Goal: Find contact information: Find contact information

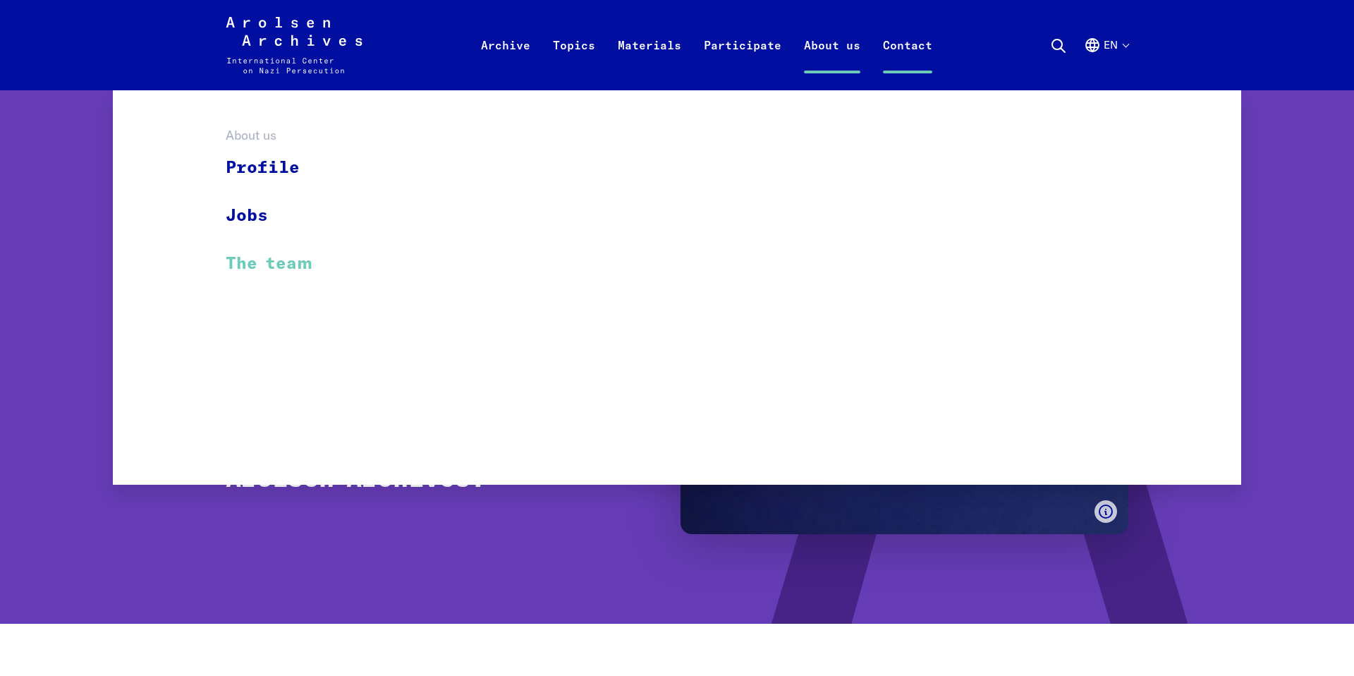
click at [274, 269] on link "The team" at bounding box center [278, 263] width 105 height 47
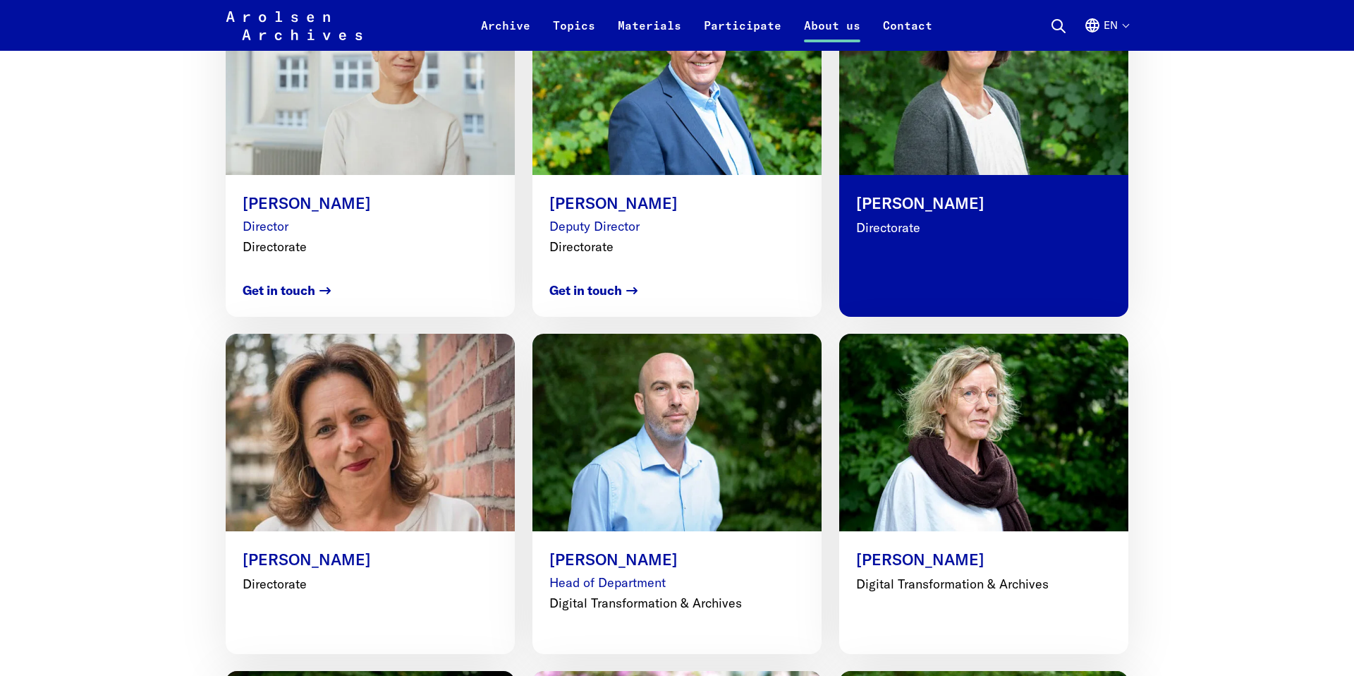
scroll to position [787, 0]
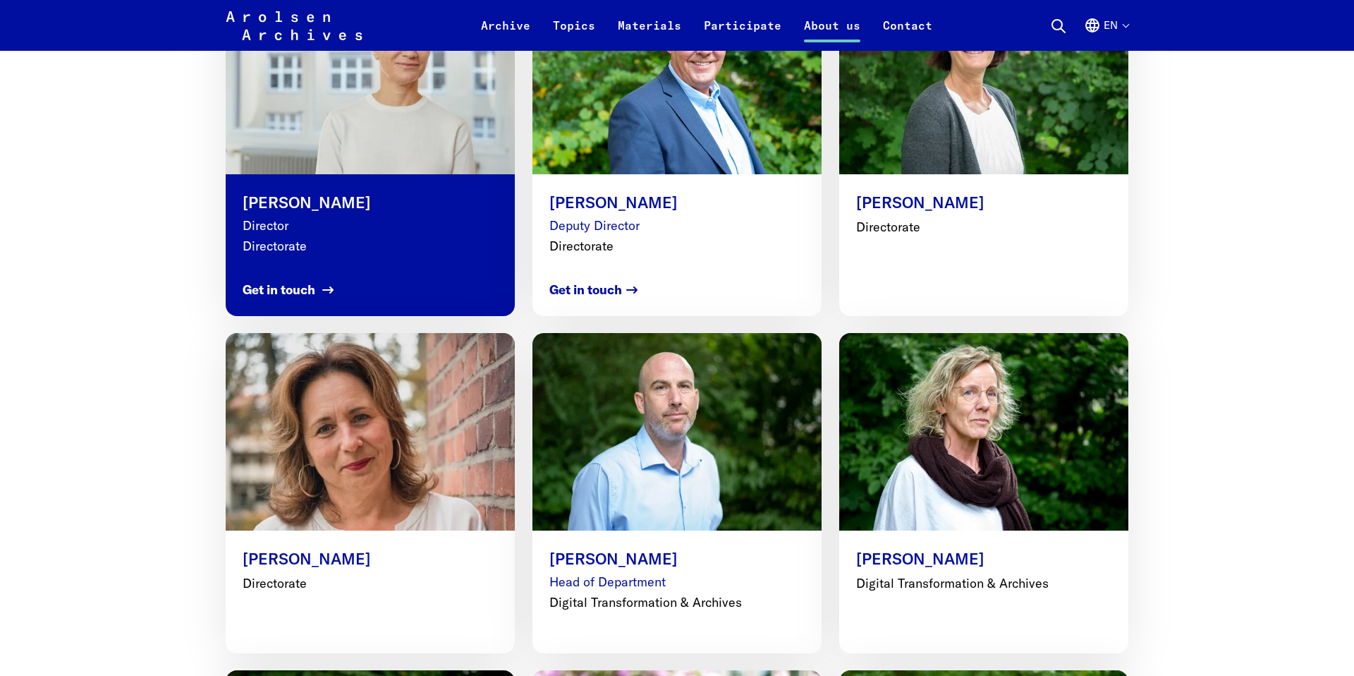
click at [274, 285] on strong "Get in touch" at bounding box center [279, 289] width 73 height 19
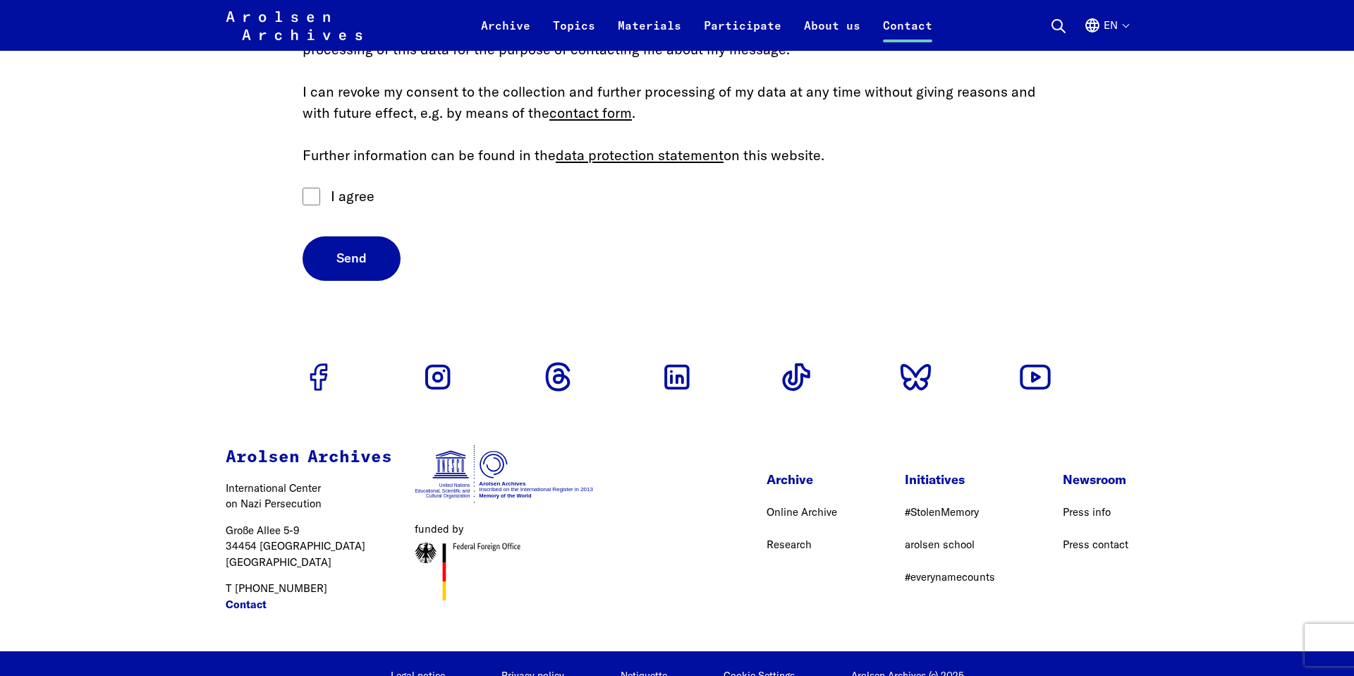
scroll to position [1008, 0]
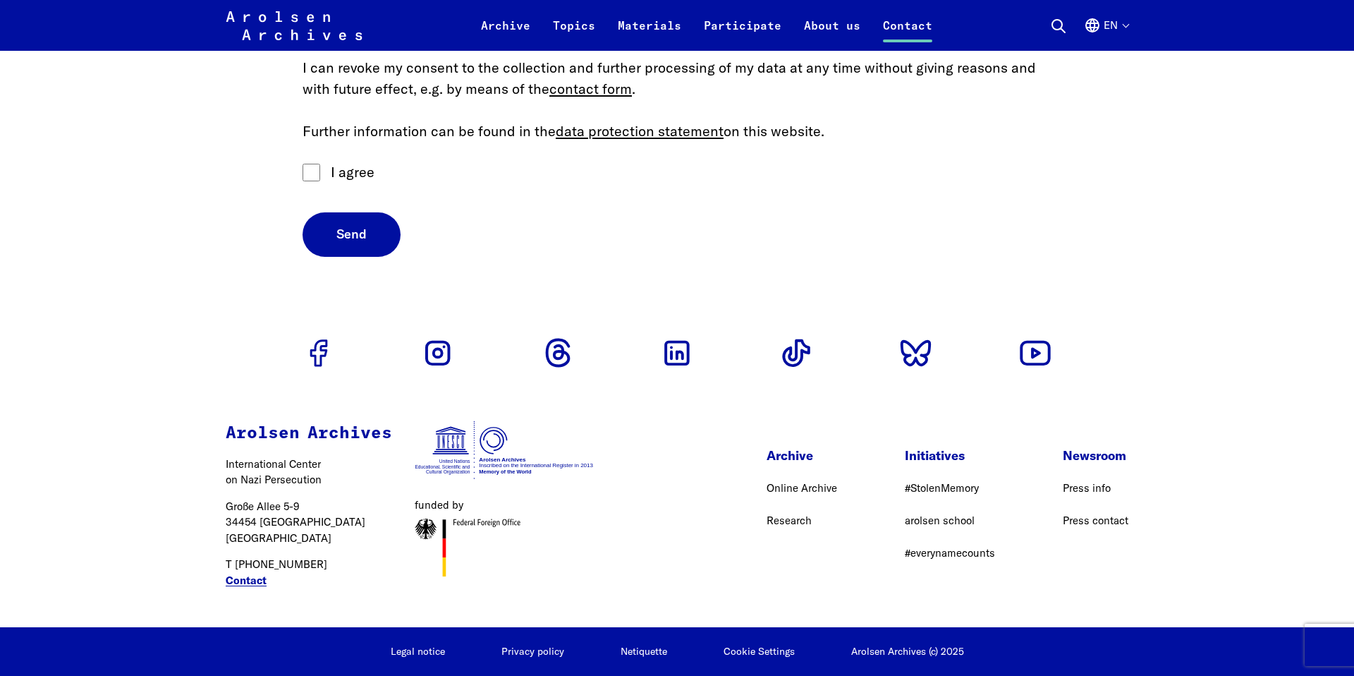
click at [255, 580] on link "Contact" at bounding box center [246, 581] width 41 height 16
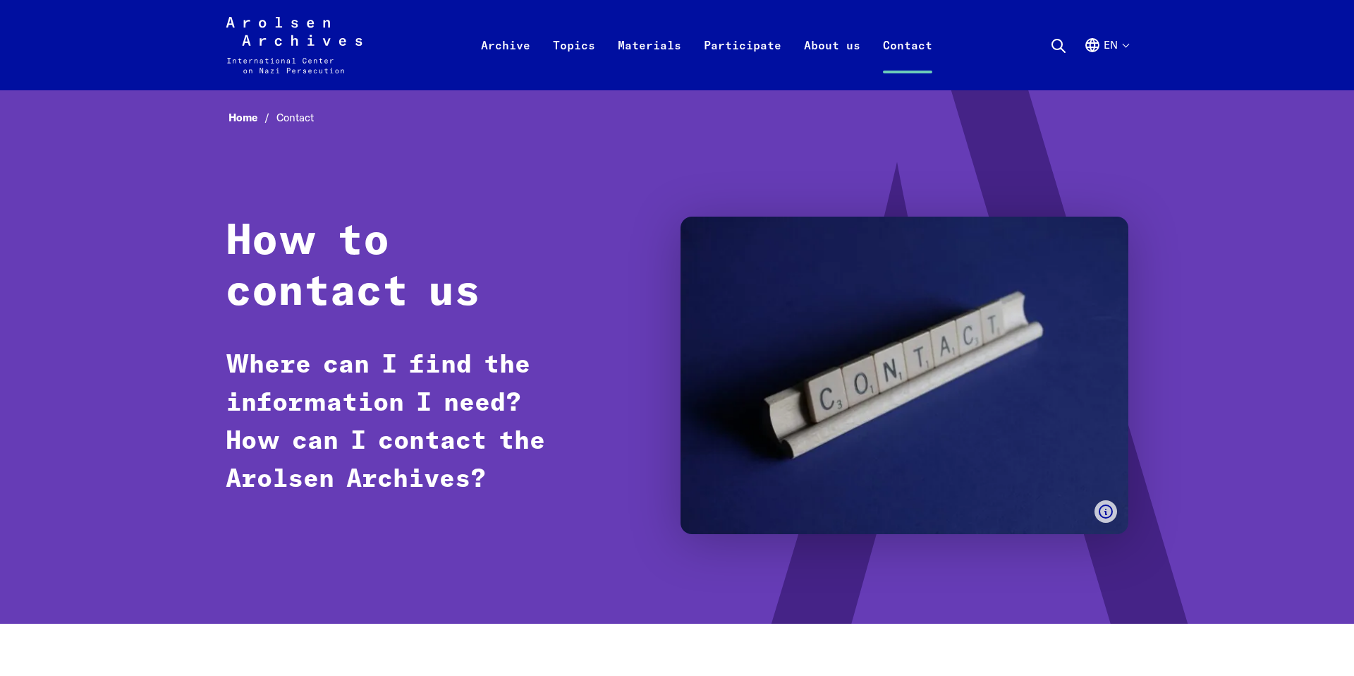
scroll to position [4, 0]
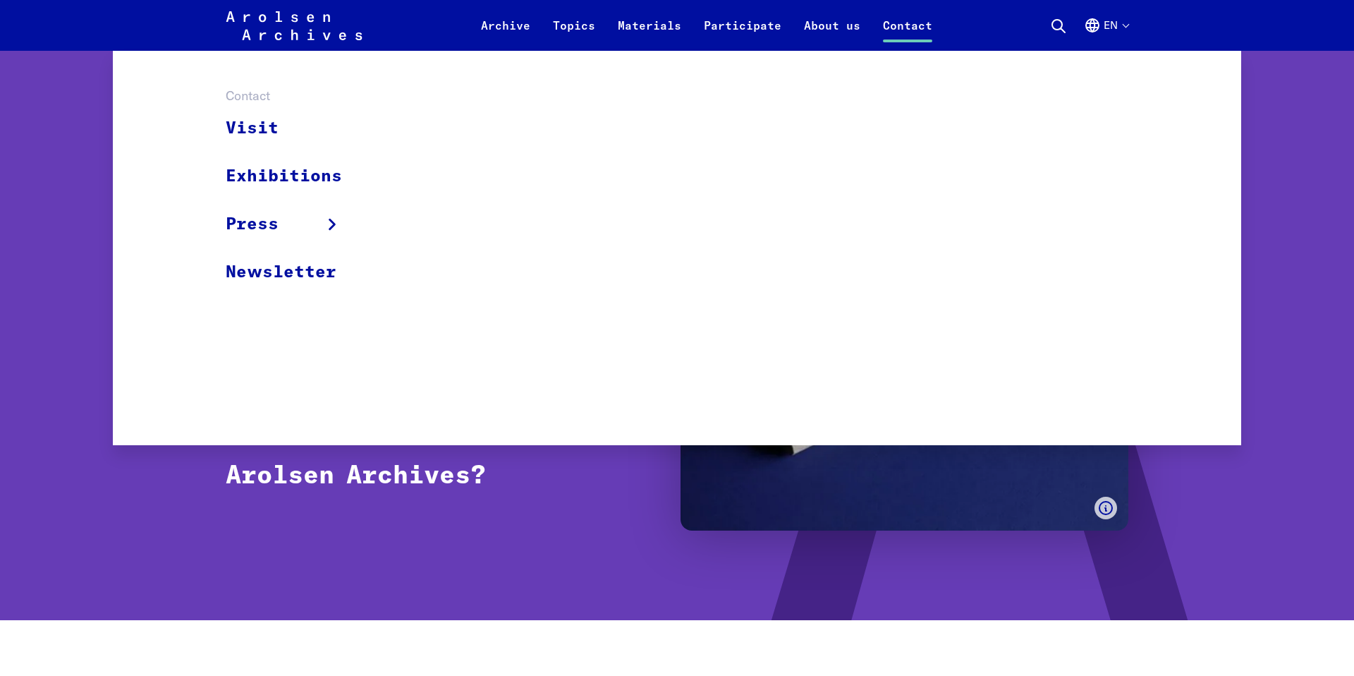
click at [915, 31] on link "Contact" at bounding box center [908, 34] width 72 height 34
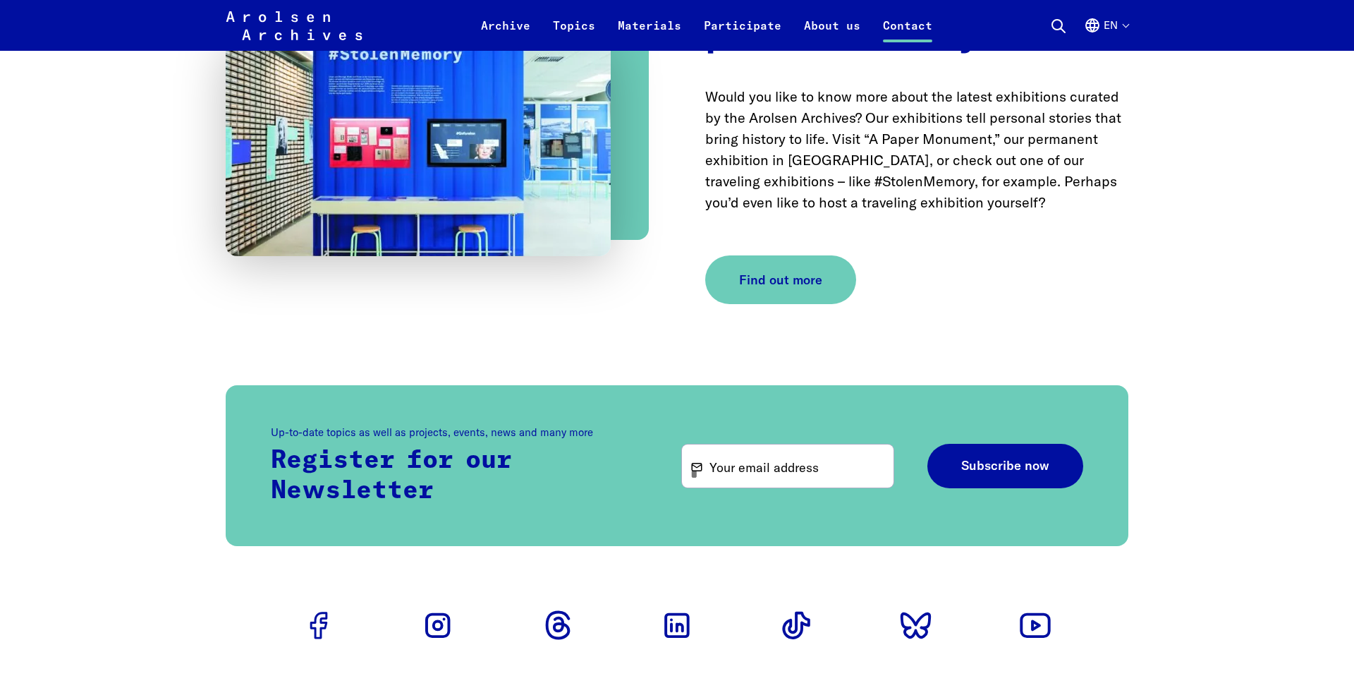
scroll to position [4310, 0]
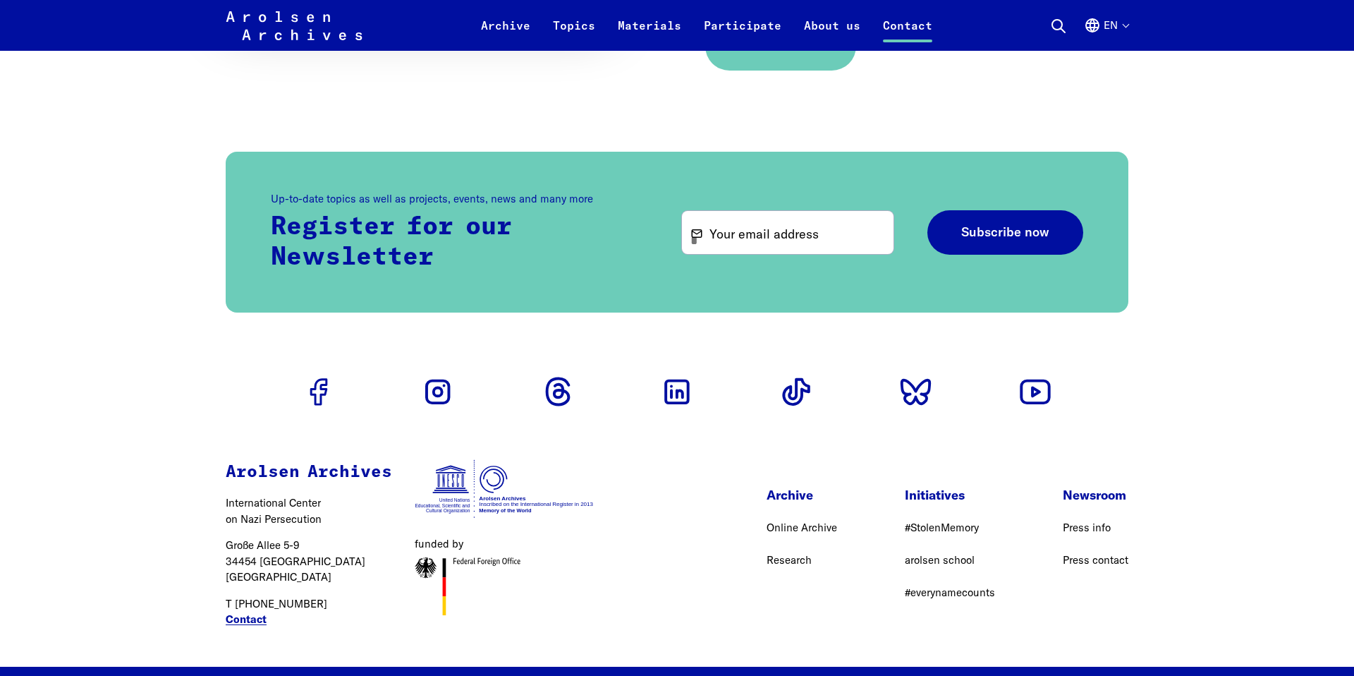
click at [255, 611] on link "Contact" at bounding box center [246, 619] width 41 height 16
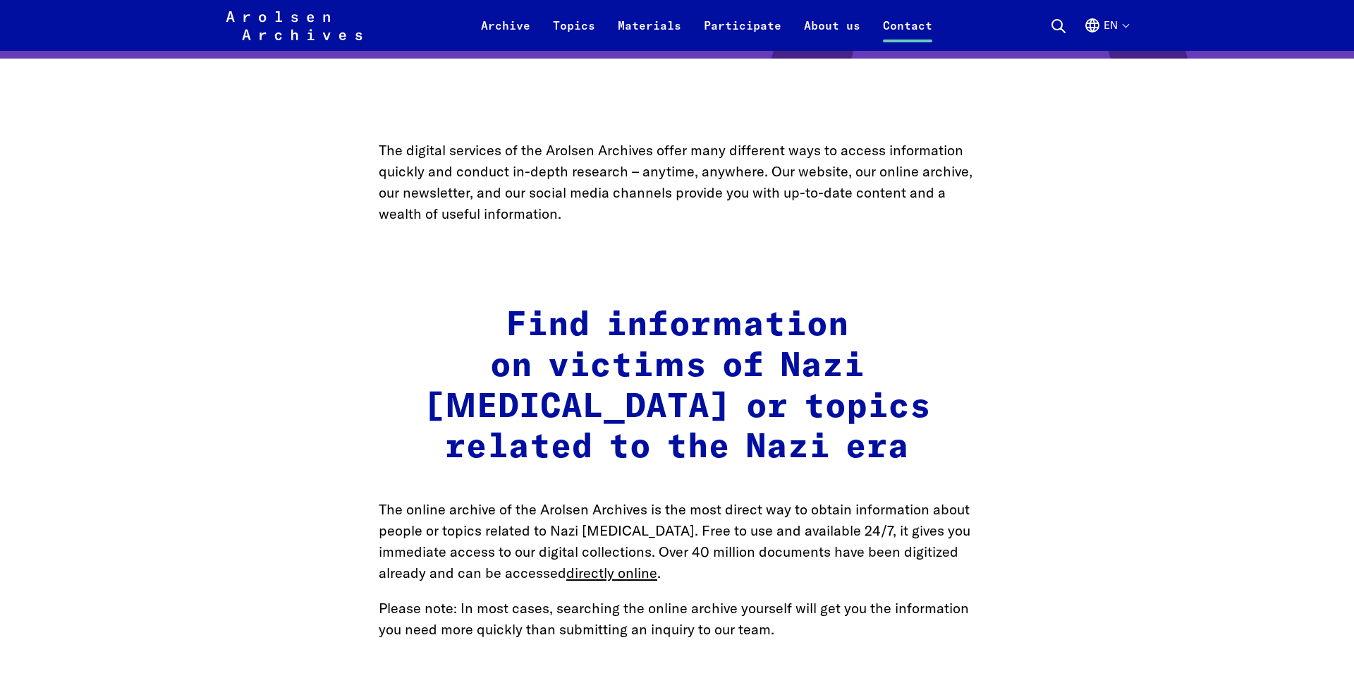
scroll to position [566, 0]
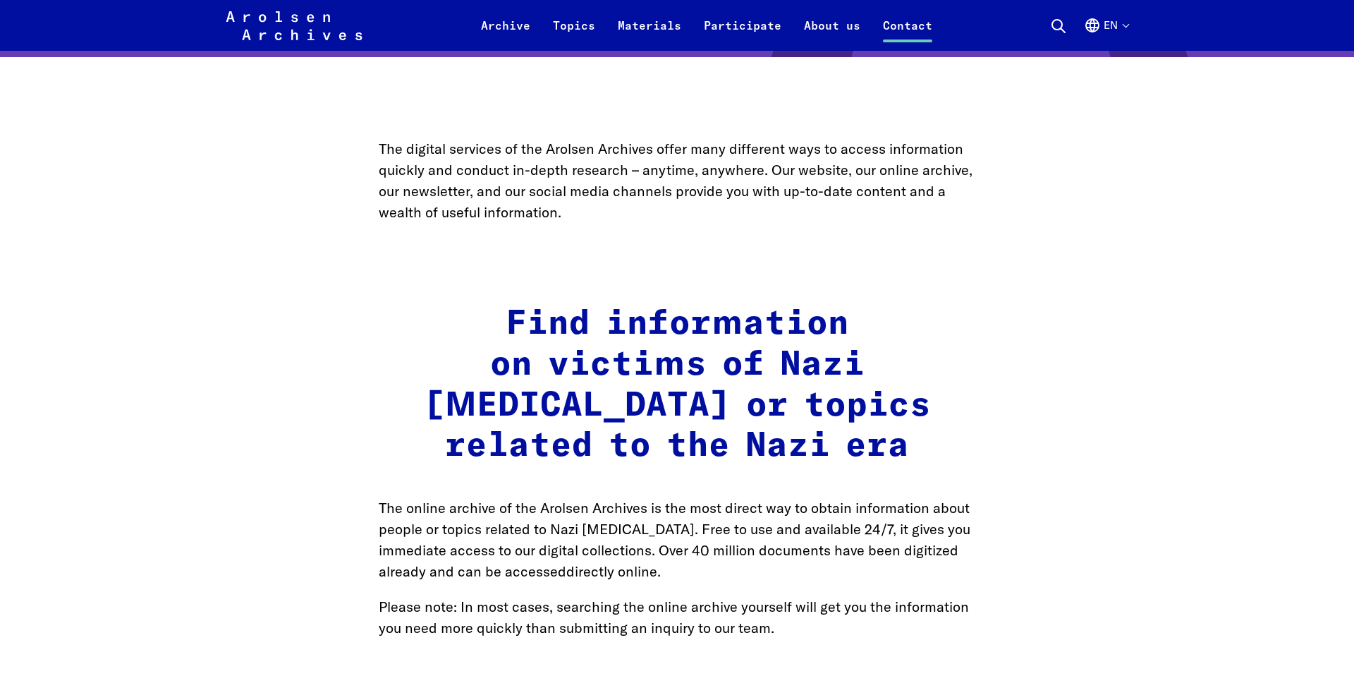
click at [613, 562] on link "directly online" at bounding box center [611, 571] width 91 height 18
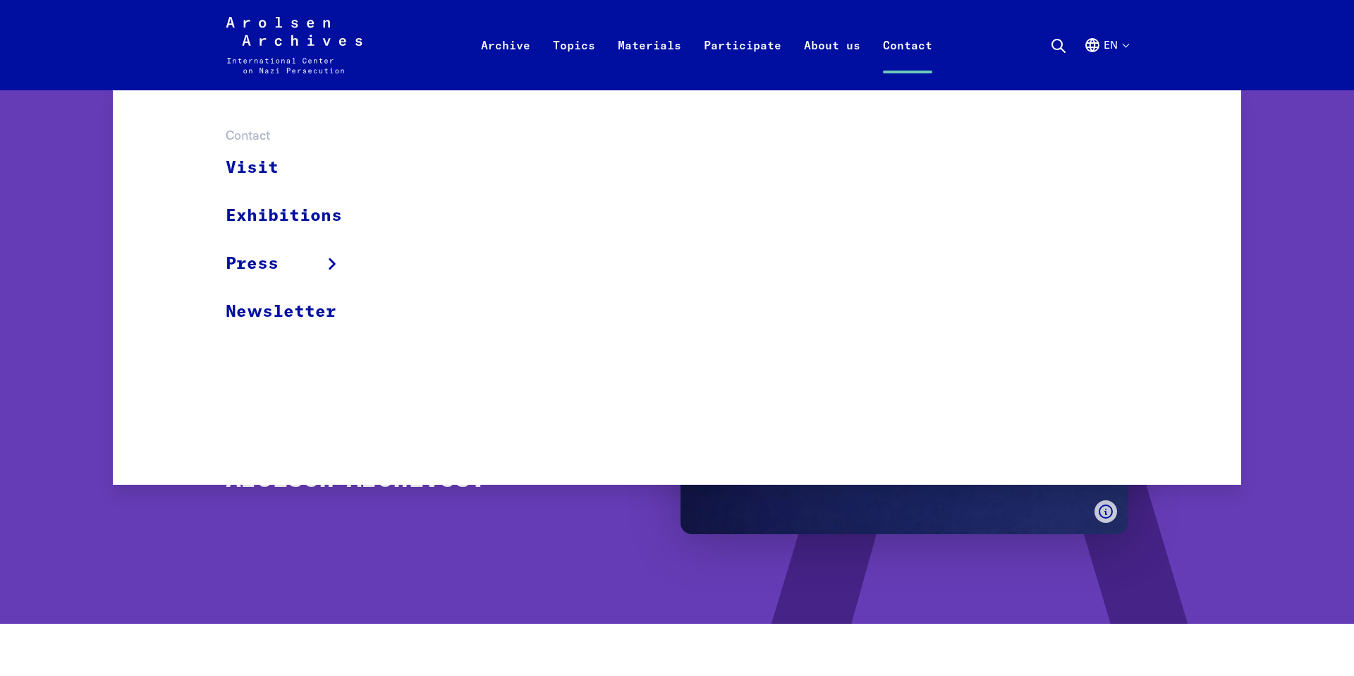
click at [917, 50] on link "Contact" at bounding box center [908, 62] width 72 height 56
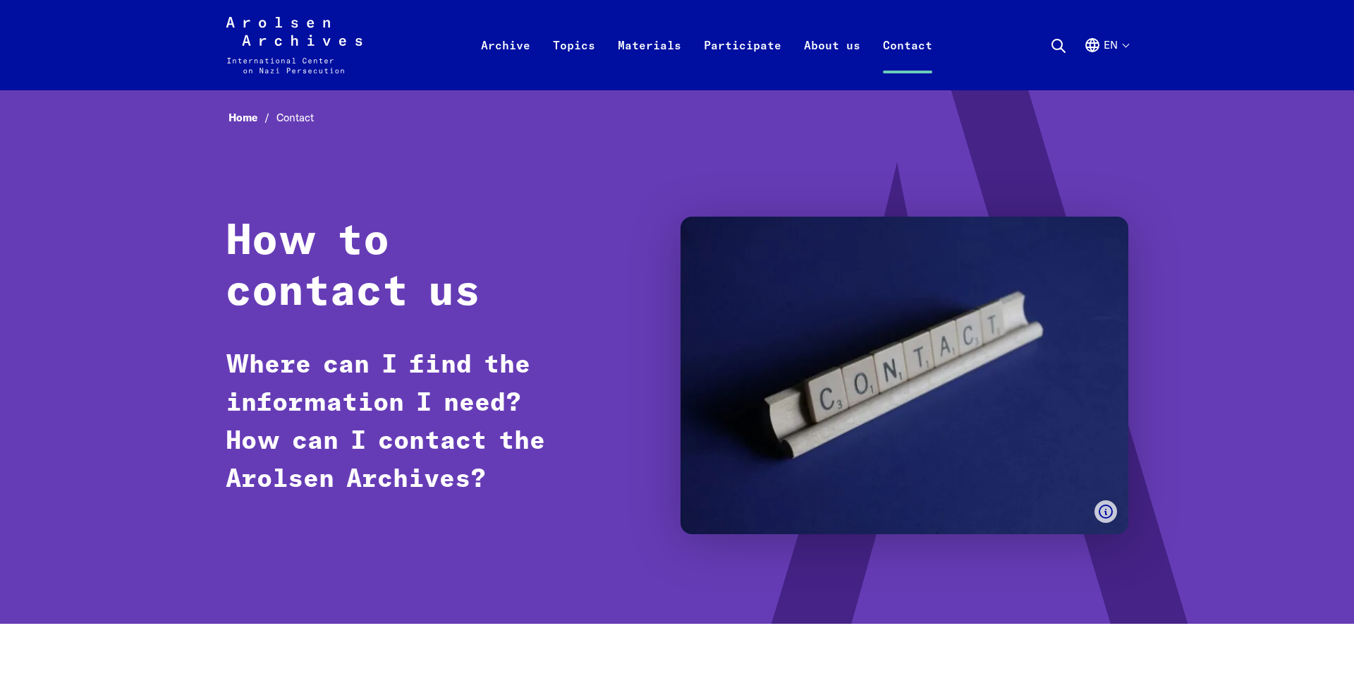
click at [356, 590] on div "Home Contact How to contact us Where can I find the information I need? How can…" at bounding box center [677, 356] width 903 height 499
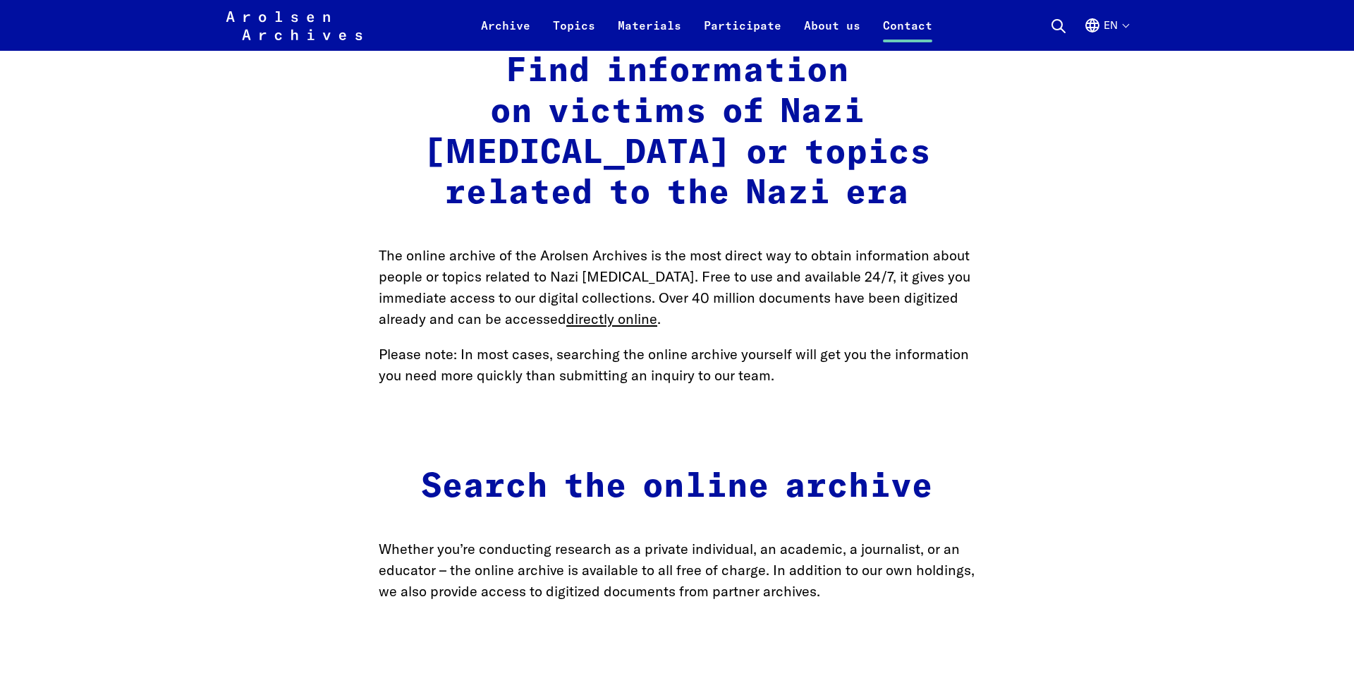
scroll to position [821, 0]
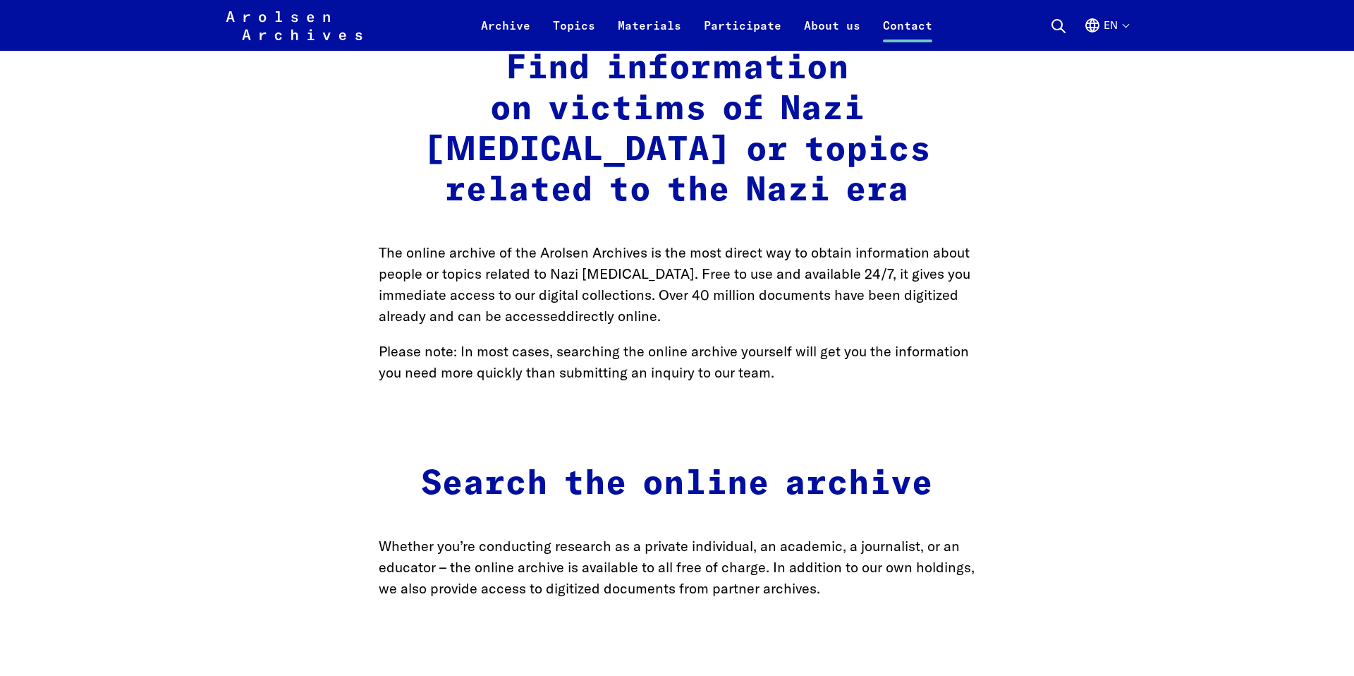
click at [618, 307] on link "directly online" at bounding box center [611, 316] width 91 height 18
